Goal: Information Seeking & Learning: Understand process/instructions

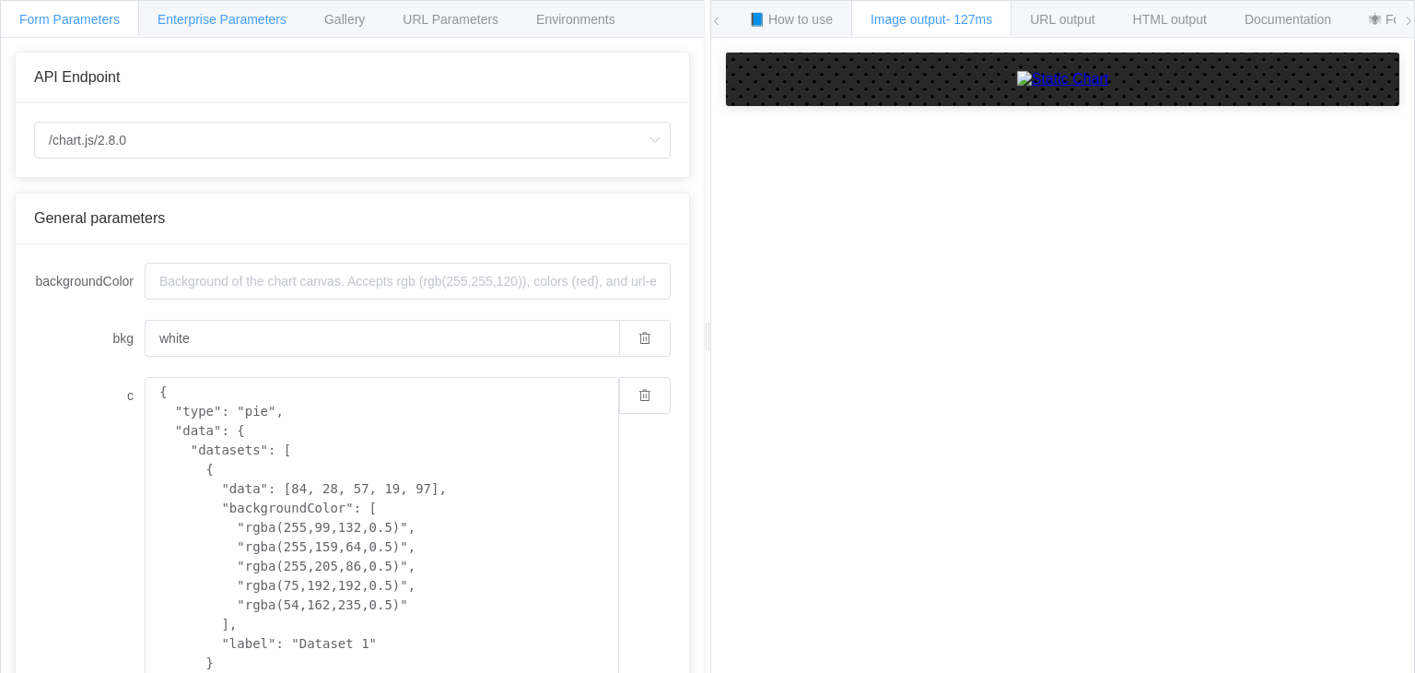
click at [273, 22] on span "Enterprise Parameters" at bounding box center [222, 19] width 129 height 15
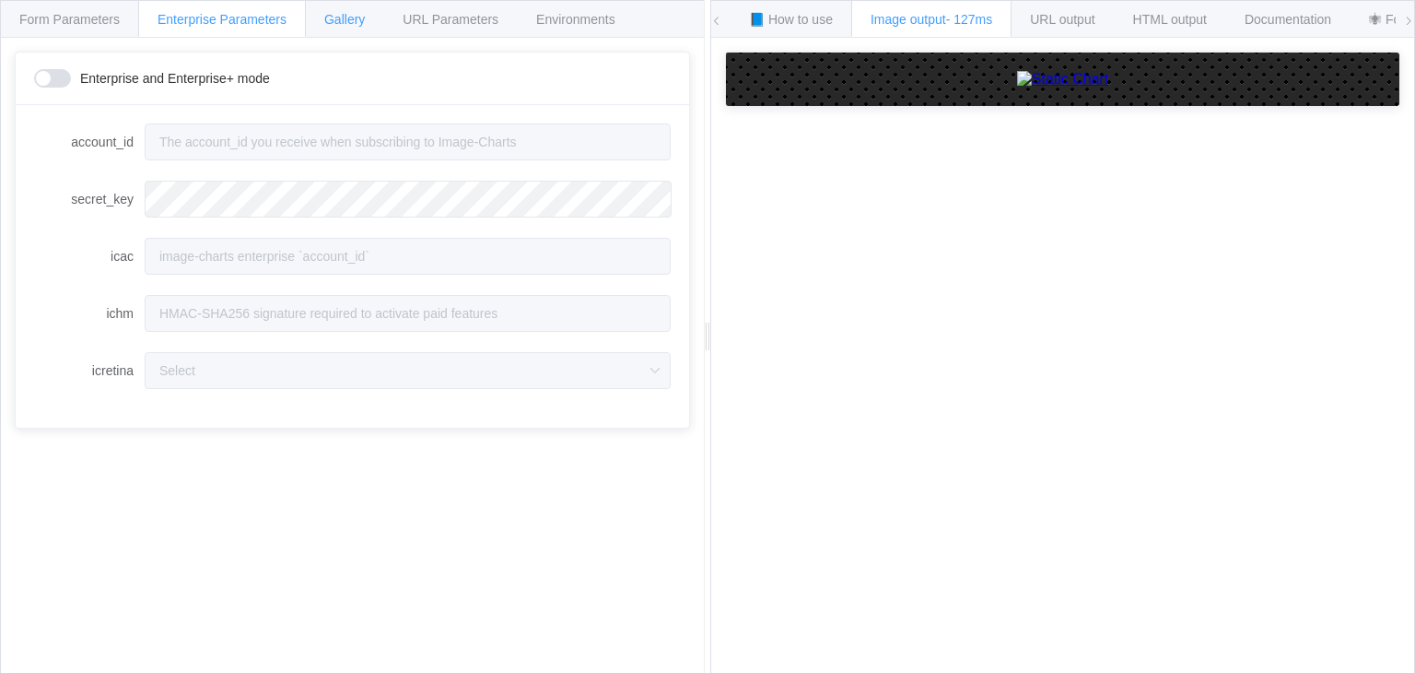
click at [346, 17] on span "Gallery" at bounding box center [344, 19] width 41 height 15
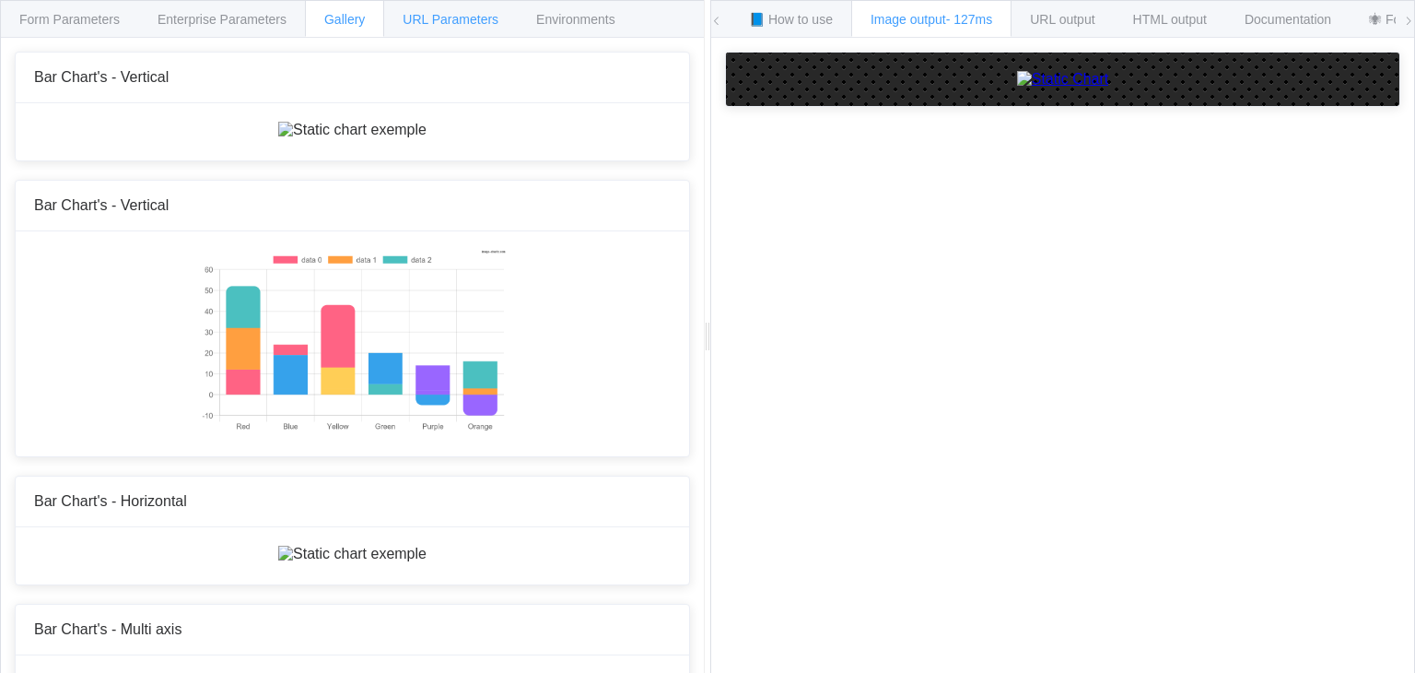
click at [466, 14] on span "URL Parameters" at bounding box center [451, 19] width 96 height 15
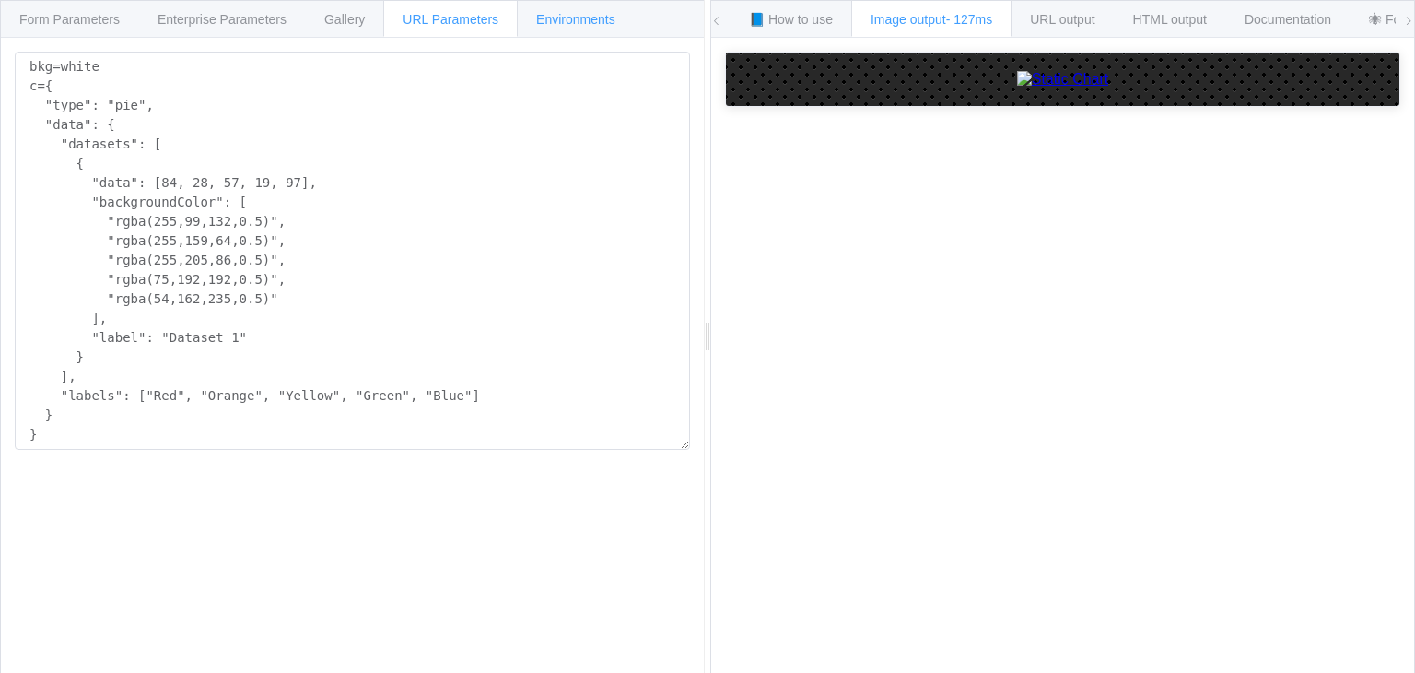
click at [536, 18] on span "Environments" at bounding box center [575, 19] width 79 height 15
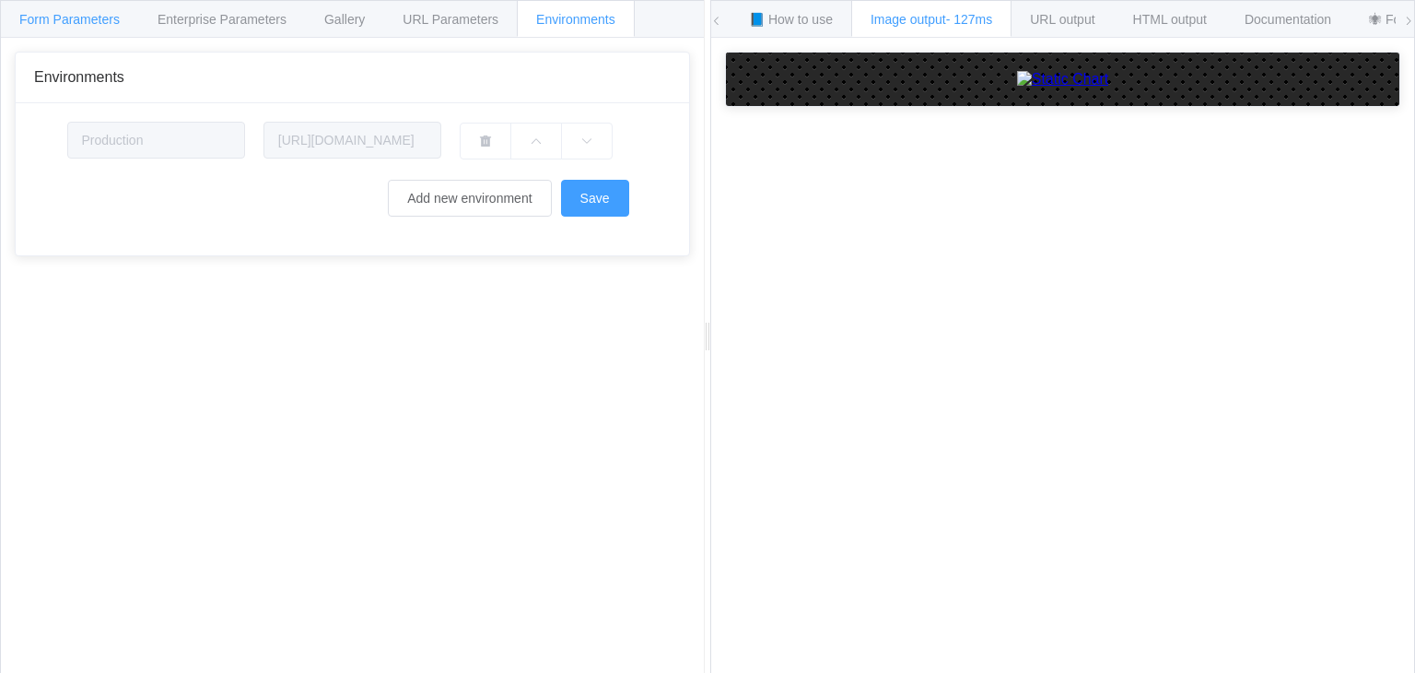
click at [80, 12] on span "Form Parameters" at bounding box center [69, 19] width 100 height 15
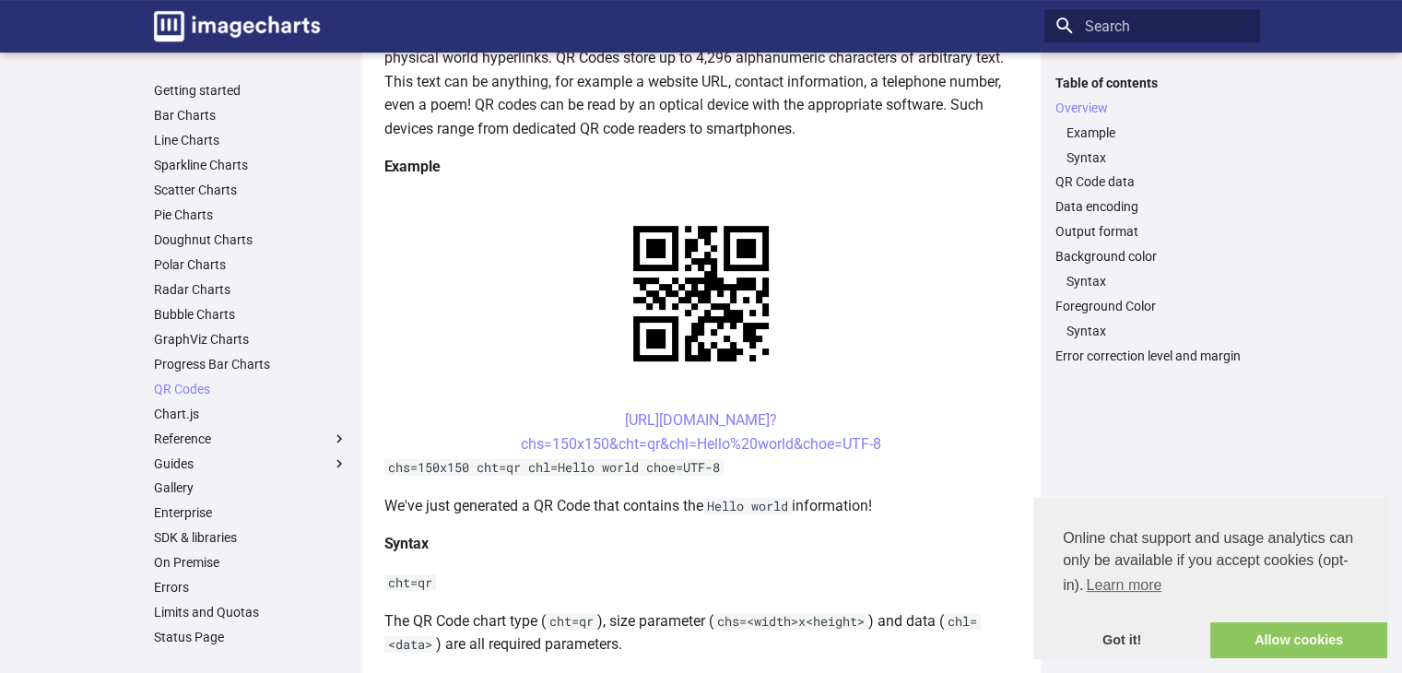
scroll to position [305, 0]
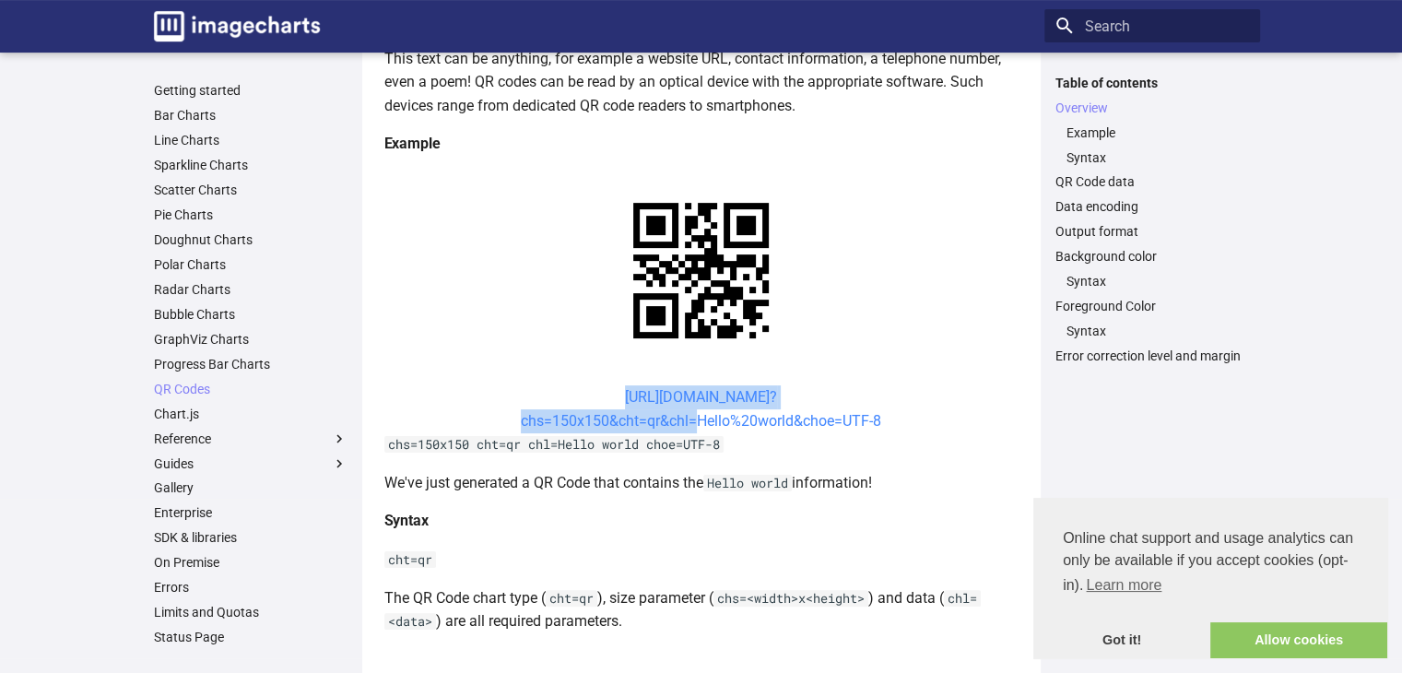
drag, startPoint x: 589, startPoint y: 389, endPoint x: 689, endPoint y: 417, distance: 104.2
click at [689, 417] on center "https://image-charts.com/chart? chs=150x150&cht=qr&chl=Hello%20world&choe=UTF-8" at bounding box center [701, 408] width 634 height 47
copy link "https://image-charts.com/chart? chs=150x150&cht=qr&chl"
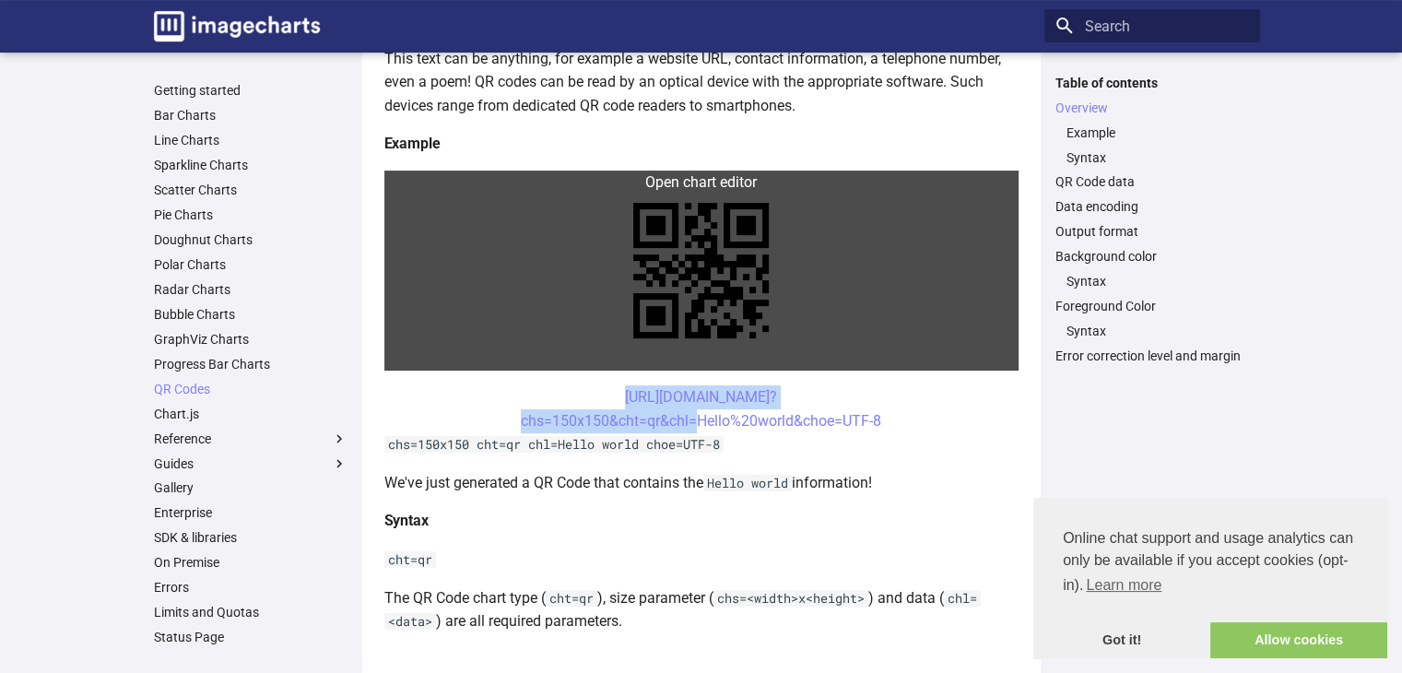
copy link "https://image-charts.com/chart? chs=150x150&cht=qr&chl"
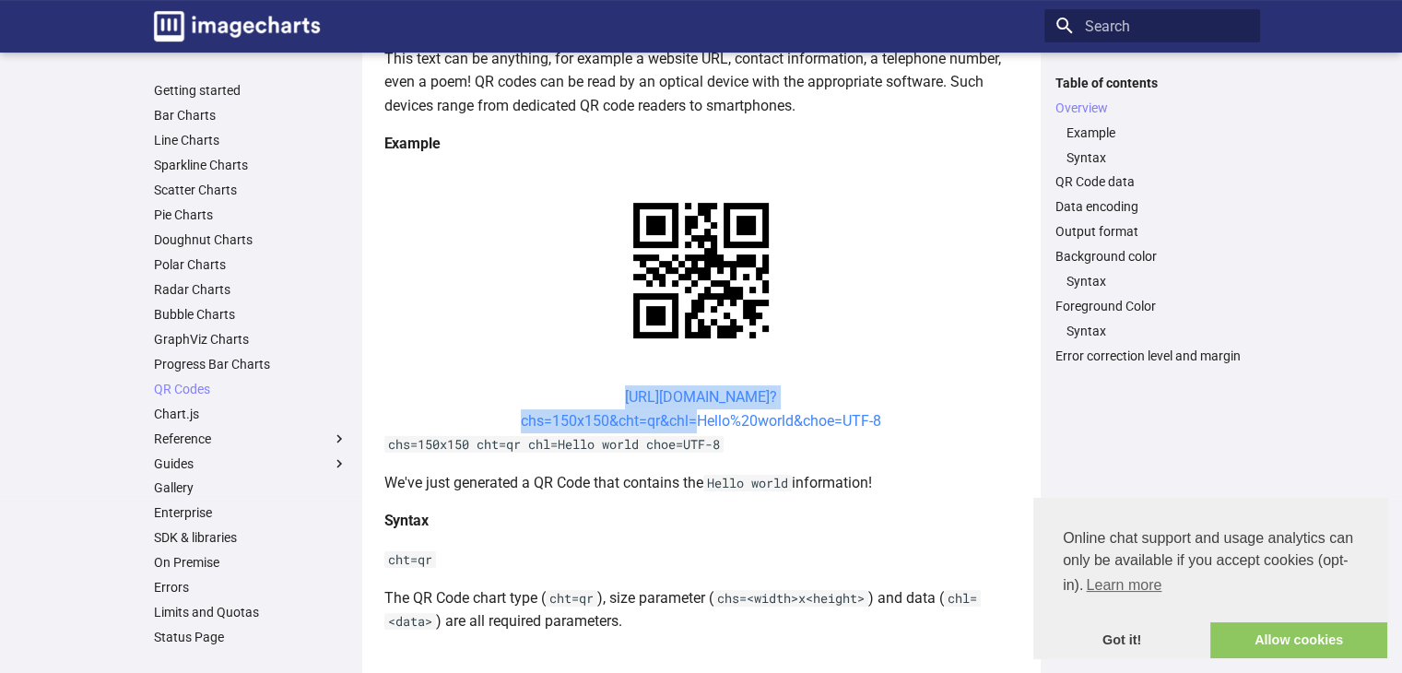
copy link "https://image-charts.com/chart? chs=150x150&cht=qr&chl"
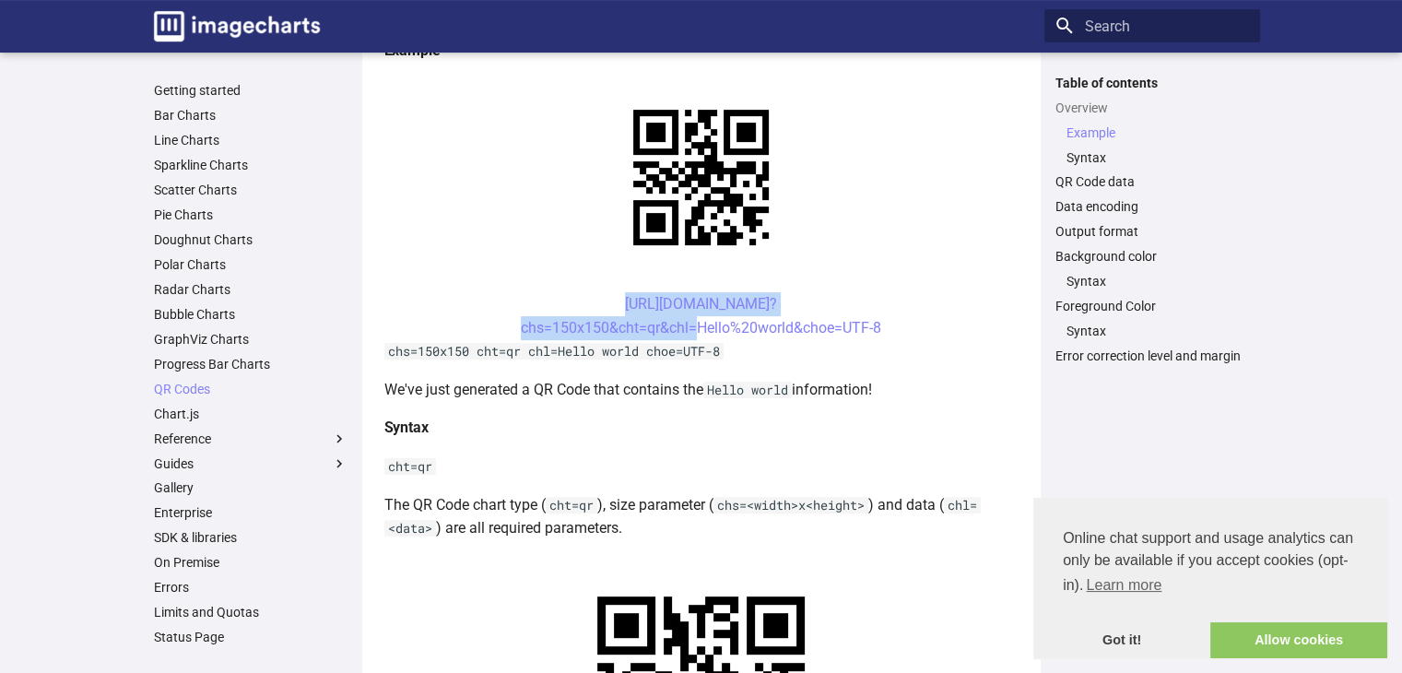
scroll to position [366, 0]
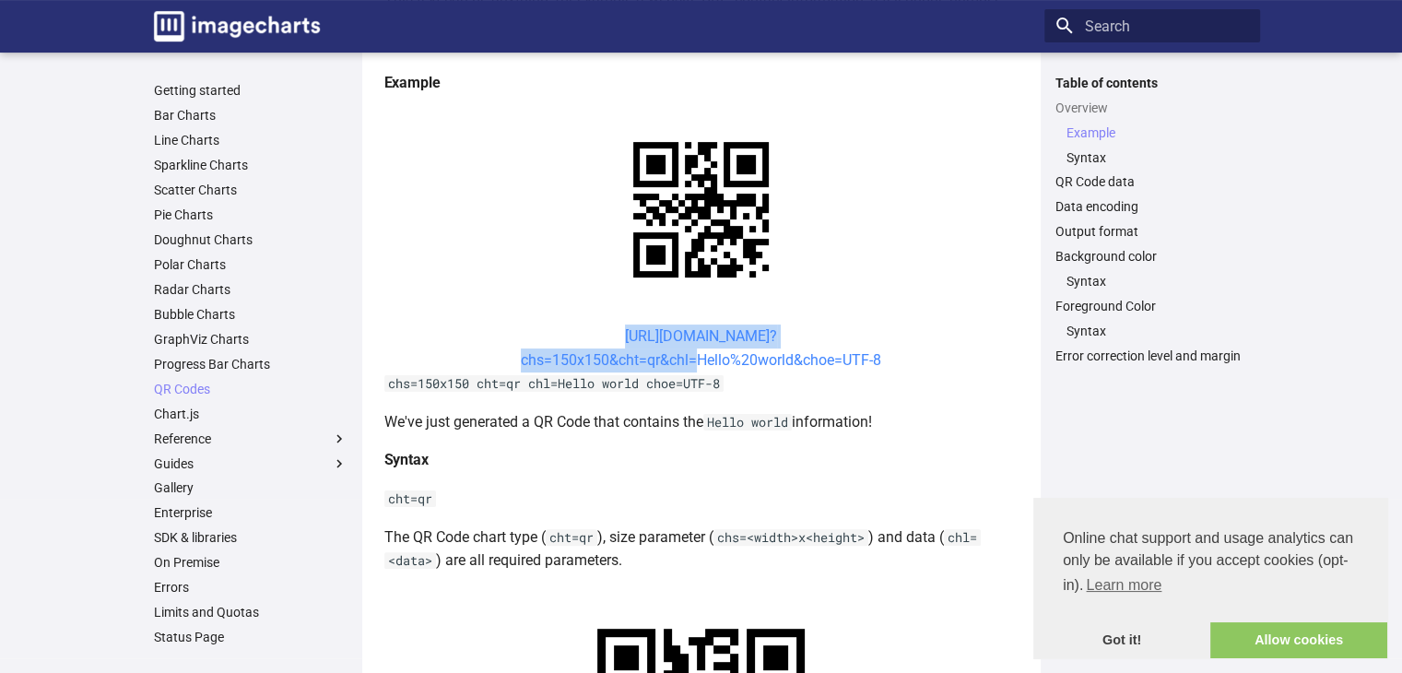
copy link "https://image-charts.com/chart? chs=150x150&cht=qr&chl"
